Goal: Transaction & Acquisition: Purchase product/service

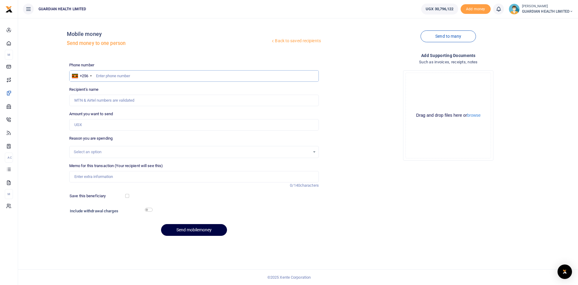
paste input "0786852636"
click at [98, 75] on input "0786852636" at bounding box center [194, 75] width 250 height 11
type input "786852636"
click at [86, 124] on input "Amount you want to send" at bounding box center [194, 124] width 250 height 11
type input "Happy Nandera"
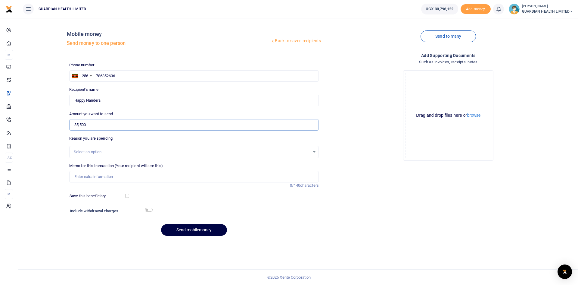
type input "85,500"
click at [94, 178] on input "Memo for this transaction (Your recipient will see this)" at bounding box center [194, 176] width 250 height 11
type input "Mbale petty cash"
click at [128, 197] on input "checkbox" at bounding box center [127, 196] width 4 height 4
checkbox input "true"
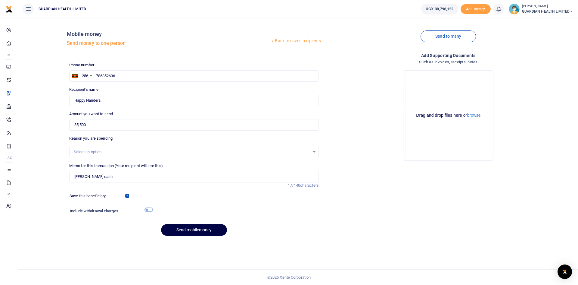
click at [146, 211] on input "checkbox" at bounding box center [149, 210] width 8 height 4
checkbox input "true"
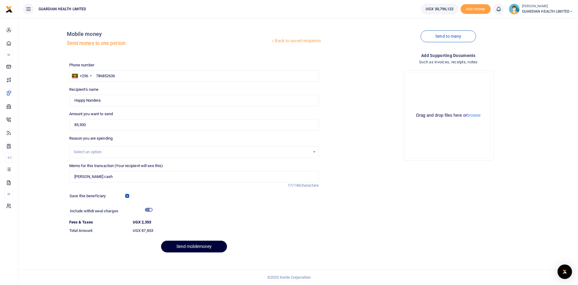
click at [195, 246] on button "Send mobilemoney" at bounding box center [194, 246] width 66 height 12
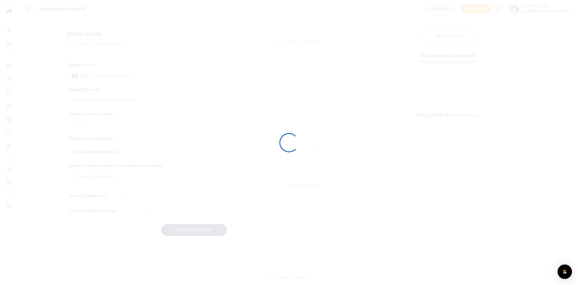
select select
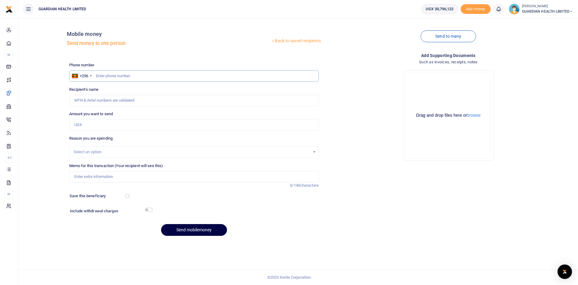
paste input "0788585873"
click at [99, 76] on input "0788585873" at bounding box center [194, 75] width 250 height 11
type input "788585873"
type input "Agatha Keitungo"
type input "788585873"
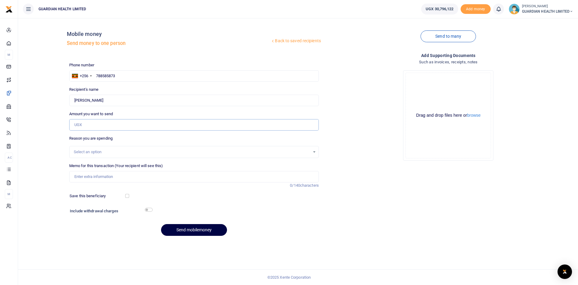
click at [86, 122] on input "Amount you want to send" at bounding box center [194, 124] width 250 height 11
type input "93,000"
click at [146, 174] on input "Memo for this transaction (Your recipient will see this)" at bounding box center [194, 176] width 250 height 11
type input "Najjera Petty cash"
drag, startPoint x: 126, startPoint y: 196, endPoint x: 154, endPoint y: 212, distance: 31.4
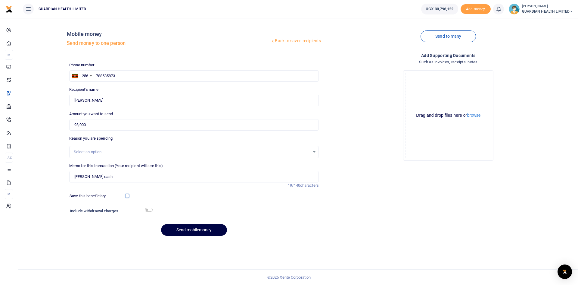
click at [129, 197] on input "checkbox" at bounding box center [127, 196] width 4 height 4
checkbox input "true"
click at [151, 211] on input "checkbox" at bounding box center [149, 210] width 8 height 4
checkbox input "true"
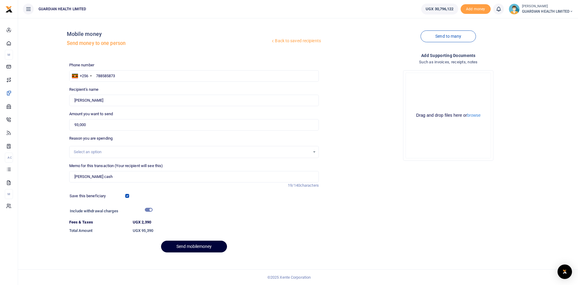
click at [201, 246] on button "Send mobilemoney" at bounding box center [194, 246] width 66 height 12
drag, startPoint x: 123, startPoint y: 74, endPoint x: 50, endPoint y: 73, distance: 72.9
click at [50, 73] on div "Back to saved recipients Mobile money Send money to one person Send to many Pho…" at bounding box center [298, 140] width 556 height 234
type input "788585873"
click at [202, 246] on button "Send mobilemoney" at bounding box center [194, 246] width 66 height 12
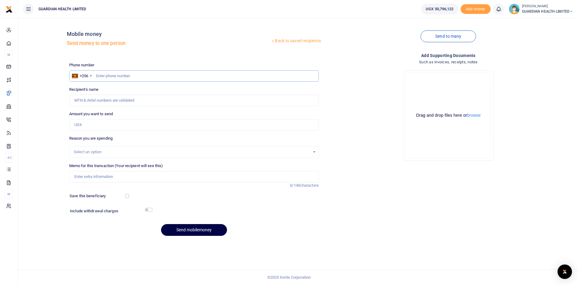
paste input "0780527020"
click at [98, 76] on input "0780527020" at bounding box center [194, 75] width 250 height 11
type input "780527020"
click at [94, 124] on input "Amount you want to send" at bounding box center [194, 124] width 250 height 11
type input "Robine Jenneth Lakot"
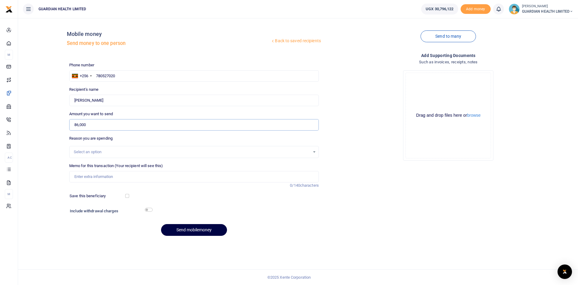
type input "86,000"
click at [93, 178] on input "Memo for this transaction (Your recipient will see this)" at bounding box center [194, 176] width 250 height 11
type input "Gulu Petty cash"
click at [127, 198] on input "checkbox" at bounding box center [127, 196] width 4 height 4
checkbox input "true"
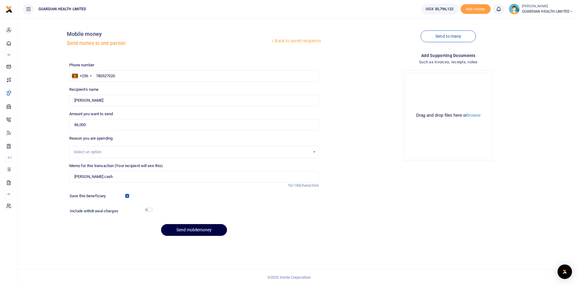
click at [149, 211] on div "Include withdrawal charges" at bounding box center [194, 212] width 254 height 10
click at [149, 209] on input "checkbox" at bounding box center [149, 210] width 8 height 4
checkbox input "true"
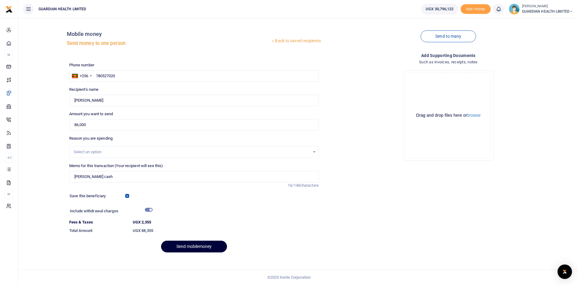
click at [196, 246] on button "Send mobilemoney" at bounding box center [194, 246] width 66 height 12
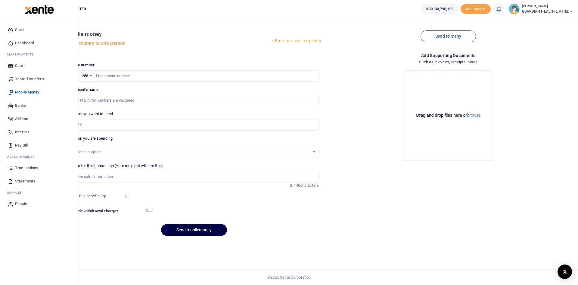
click at [23, 42] on span "Dashboard" at bounding box center [24, 43] width 19 height 6
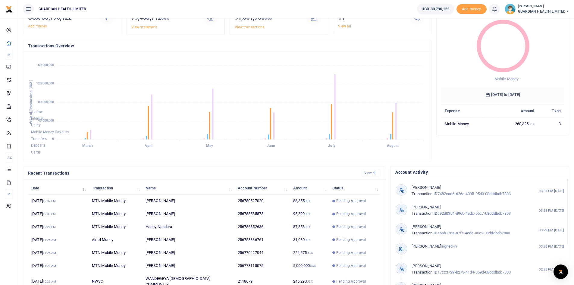
scroll to position [75, 0]
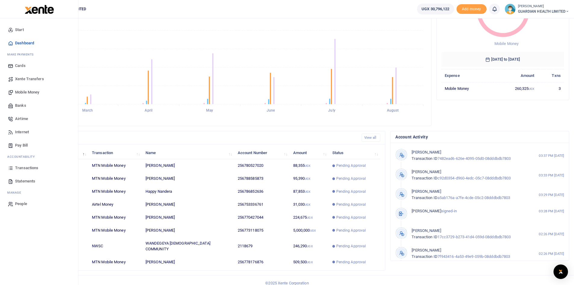
click at [25, 117] on span "Airtime" at bounding box center [21, 119] width 13 height 6
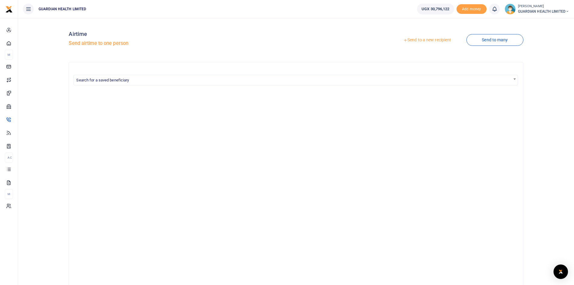
click at [440, 41] on link "Send to a new recipient" at bounding box center [427, 40] width 79 height 11
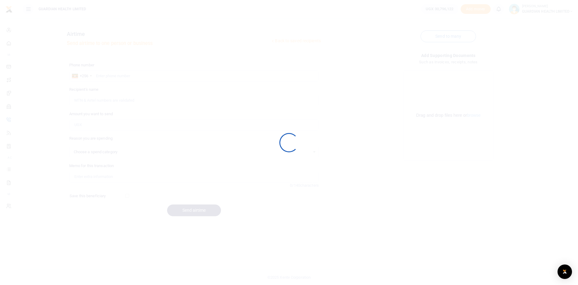
select select
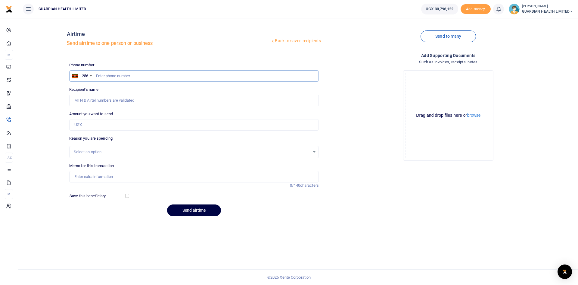
click at [133, 75] on input "text" at bounding box center [194, 75] width 250 height 11
type input "786503596"
type input "[PERSON_NAME]"
type input "786503596"
click at [113, 125] on input "Amount you want to send" at bounding box center [194, 124] width 250 height 11
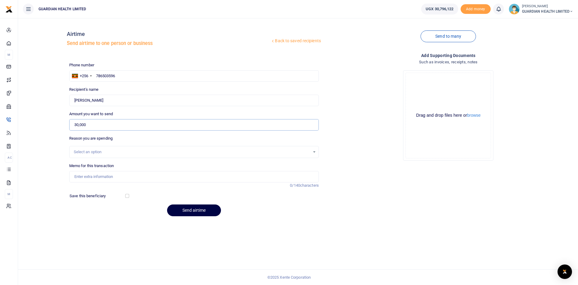
type input "30,000"
click at [93, 151] on div "Select an option" at bounding box center [192, 152] width 237 height 6
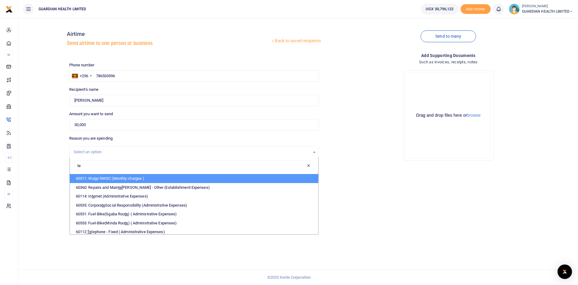
type input "tel"
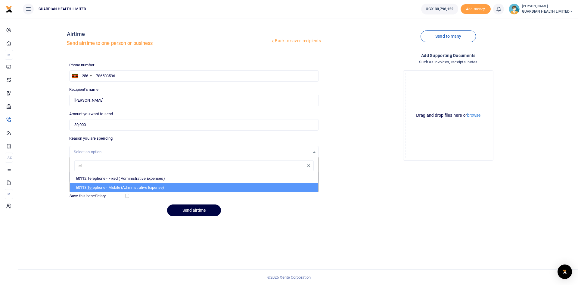
click at [118, 185] on li "60113: Tel ephone - Mobile (Administrative Expense)" at bounding box center [194, 187] width 249 height 9
select select "5431"
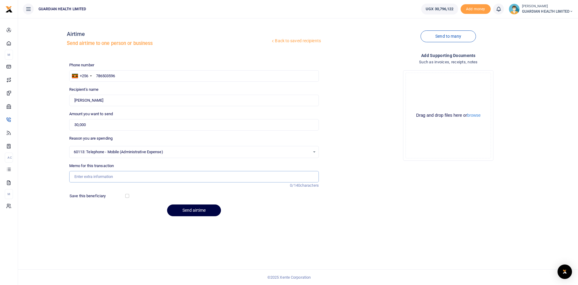
click at [103, 176] on input "Memo for this transaction" at bounding box center [194, 176] width 250 height 11
type input "Nansana branch airtime"
click at [127, 196] on input "checkbox" at bounding box center [127, 196] width 4 height 4
checkbox input "true"
click at [201, 210] on button "Send airtime" at bounding box center [194, 210] width 54 height 12
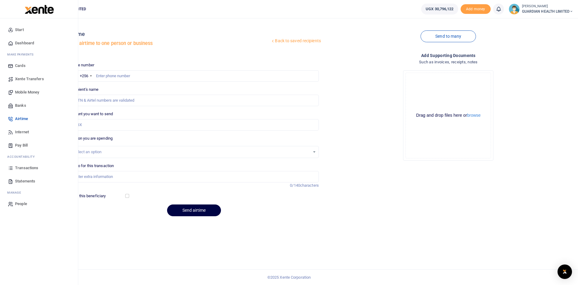
click at [33, 43] on span "Dashboard" at bounding box center [24, 43] width 19 height 6
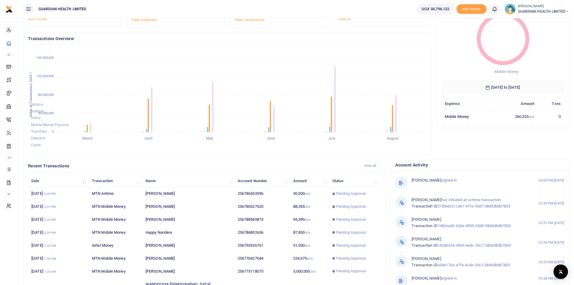
scroll to position [75, 0]
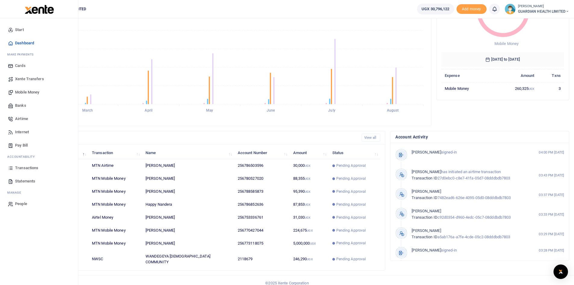
drag, startPoint x: 25, startPoint y: 166, endPoint x: 23, endPoint y: 169, distance: 3.2
click at [25, 166] on span "Transactions" at bounding box center [26, 168] width 23 height 6
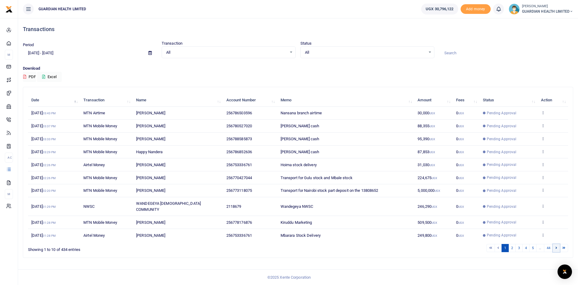
click at [557, 246] on icon at bounding box center [557, 247] width 2 height 3
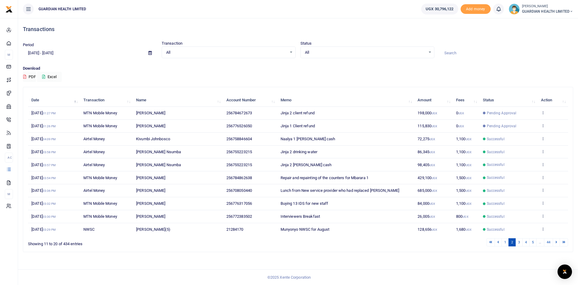
click at [557, 242] on icon at bounding box center [557, 241] width 2 height 3
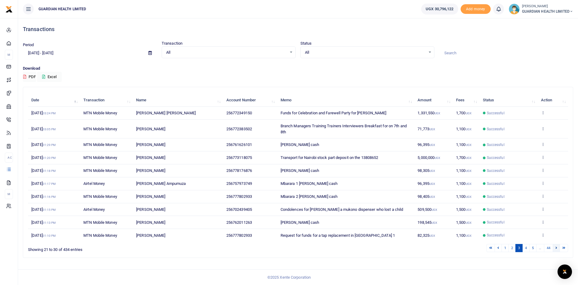
click at [557, 248] on icon at bounding box center [557, 247] width 2 height 3
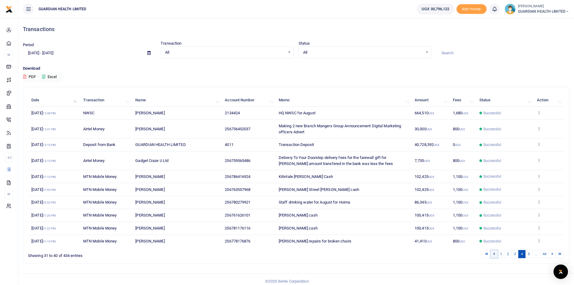
click at [494, 256] on link at bounding box center [493, 254] width 7 height 8
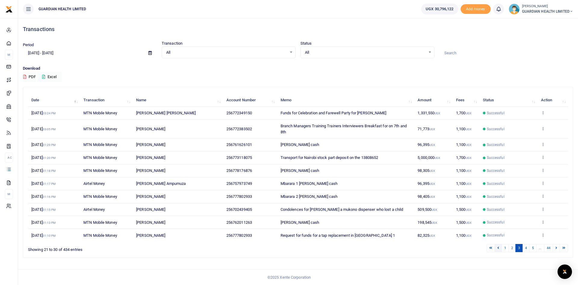
click at [497, 250] on link at bounding box center [498, 248] width 7 height 8
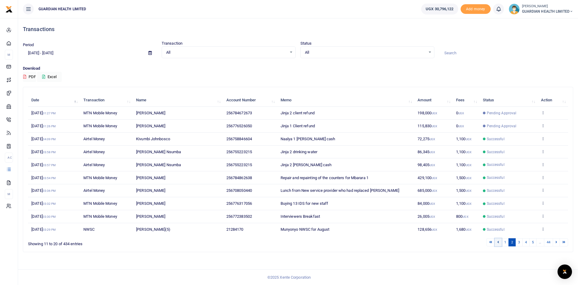
click at [500, 243] on link at bounding box center [498, 242] width 7 height 8
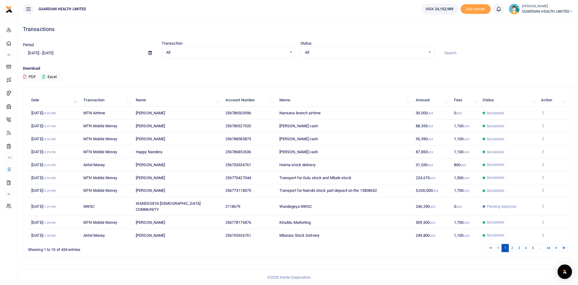
click at [494, 204] on span "Pending Approval" at bounding box center [502, 206] width 30 height 5
click at [556, 246] on icon at bounding box center [557, 247] width 2 height 3
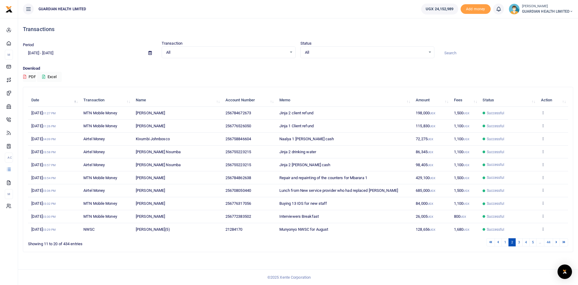
click at [448, 163] on td "98,405 UGX" at bounding box center [432, 164] width 38 height 13
click at [556, 242] on icon at bounding box center [557, 241] width 2 height 3
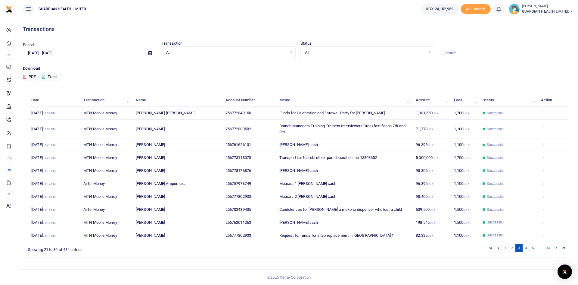
click at [556, 242] on div "Date Transaction Name Account Number Memo Amount Fees Status Action [DATE] 03:2…" at bounding box center [298, 167] width 540 height 151
click at [558, 249] on link at bounding box center [556, 248] width 7 height 8
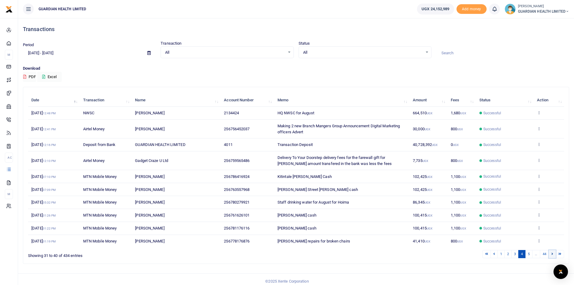
scroll to position [4, 0]
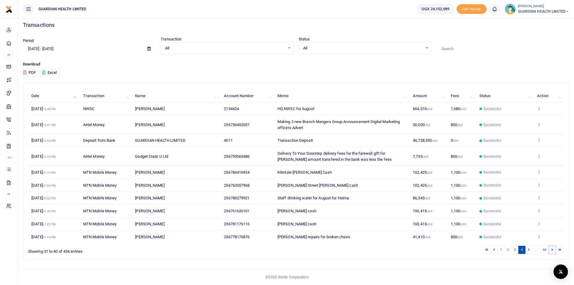
click at [551, 249] on link at bounding box center [552, 250] width 7 height 8
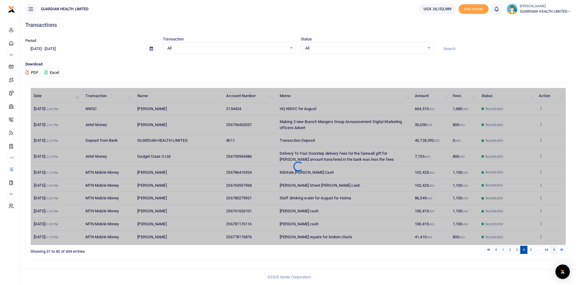
scroll to position [0, 0]
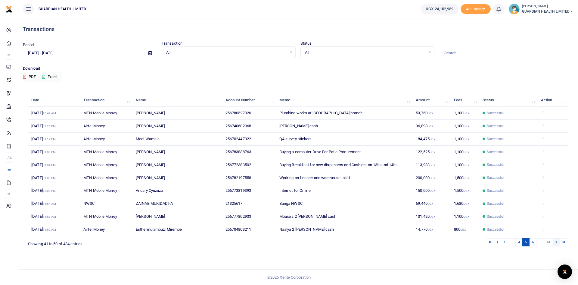
click at [556, 244] on link at bounding box center [556, 242] width 7 height 8
